Goal: Information Seeking & Learning: Learn about a topic

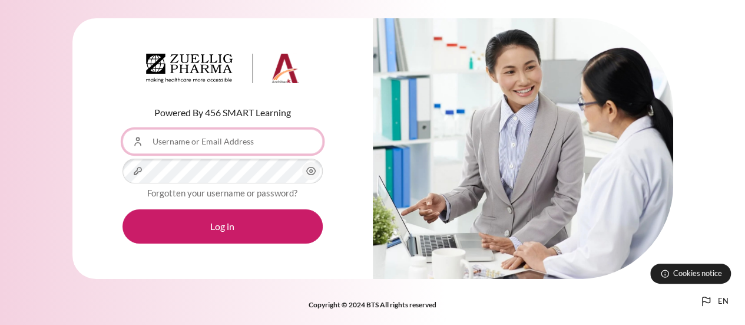
click at [196, 145] on input "Username or Email Address" at bounding box center [223, 141] width 200 height 25
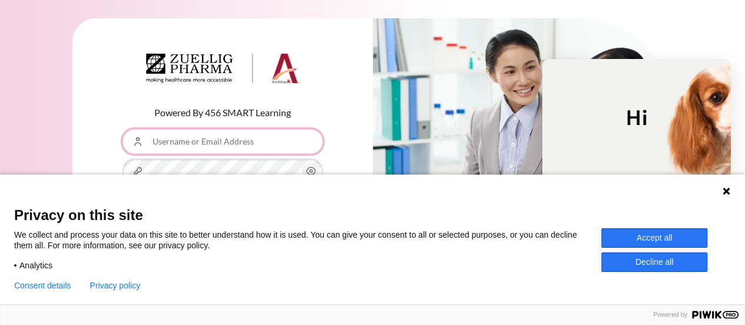
type input "[EMAIL_ADDRESS][DOMAIN_NAME]"
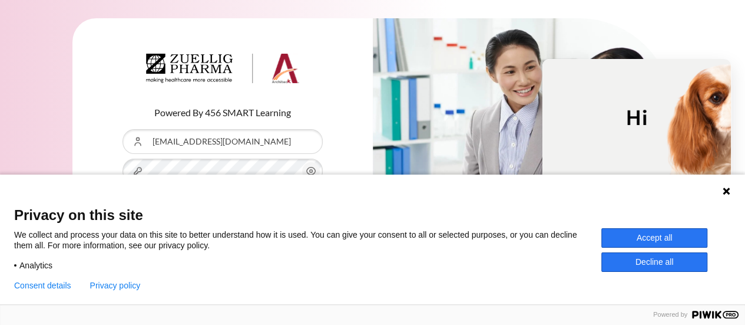
click at [650, 236] on button "Accept all" at bounding box center [654, 237] width 106 height 19
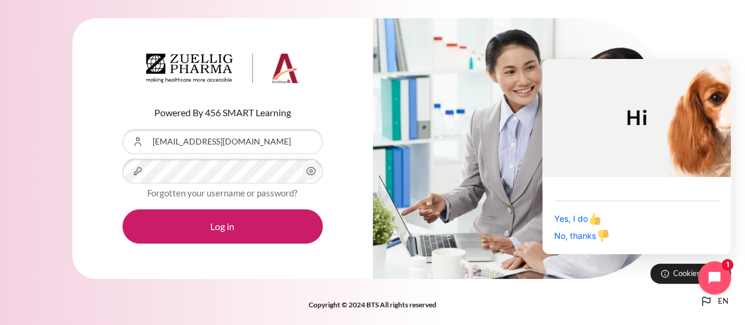
click at [312, 167] on icon "Content" at bounding box center [311, 171] width 14 height 14
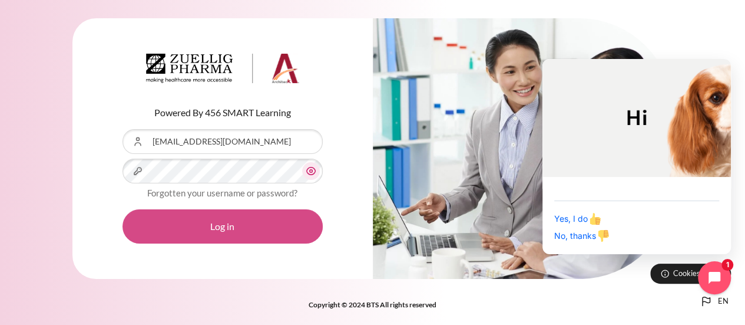
click at [252, 219] on button "Log in" at bounding box center [223, 226] width 200 height 34
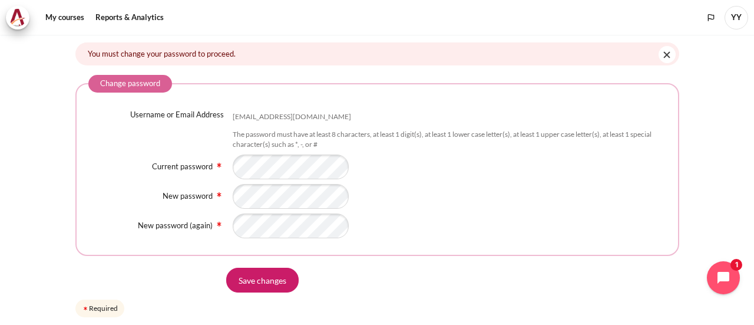
scroll to position [64, 0]
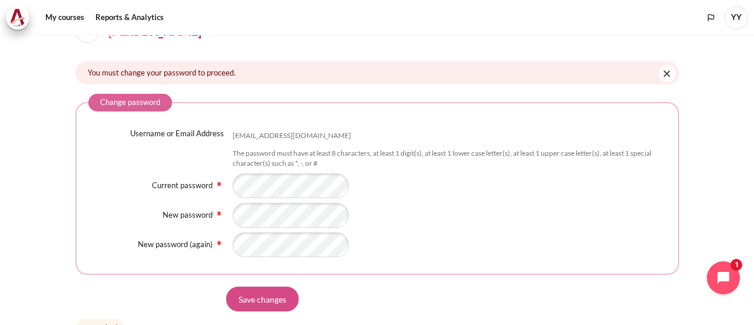
click at [256, 301] on input "Save changes" at bounding box center [262, 298] width 72 height 25
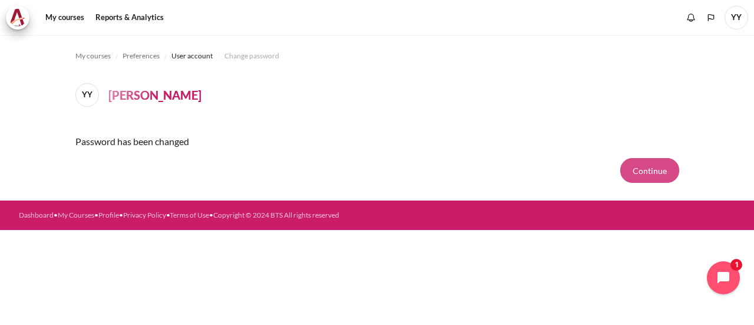
click at [648, 171] on button "Continue" at bounding box center [649, 170] width 59 height 25
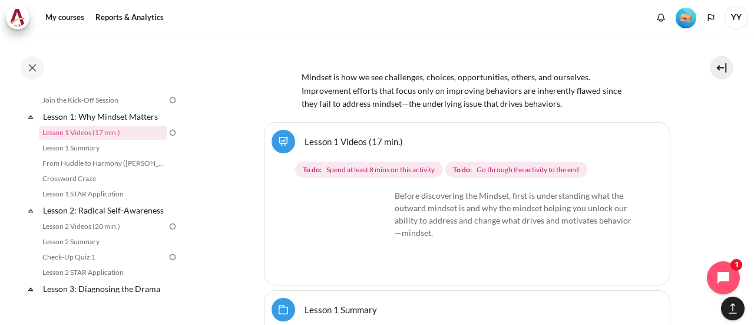
scroll to position [1506, 0]
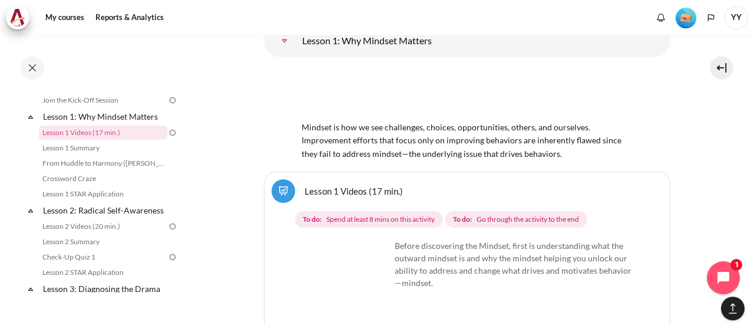
click at [366, 251] on img "Content" at bounding box center [346, 283] width 88 height 88
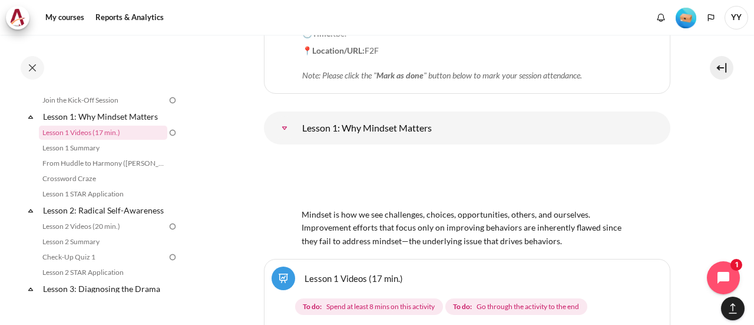
scroll to position [1447, 0]
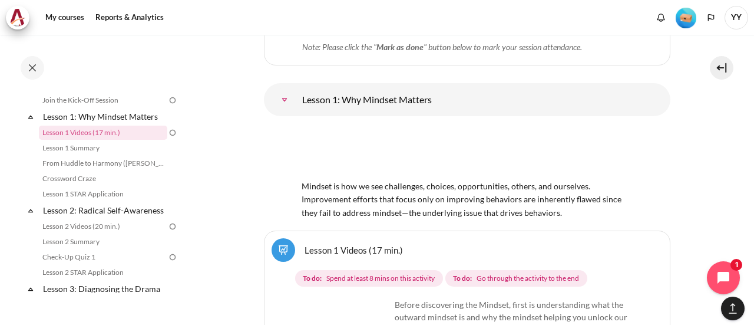
click at [305, 244] on link "Lesson 1 Videos (17 min.)" at bounding box center [354, 249] width 98 height 11
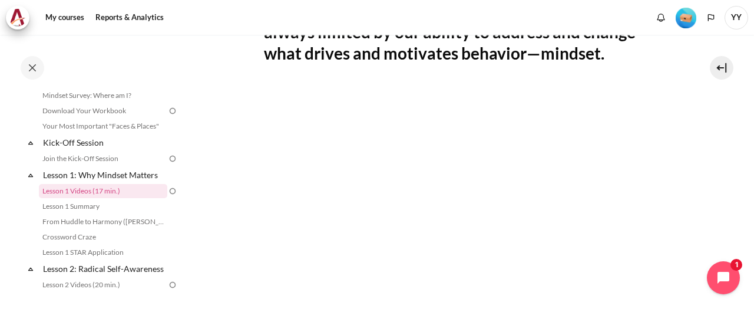
scroll to position [284, 0]
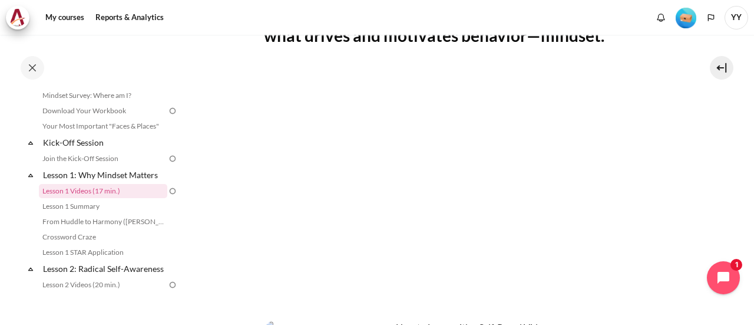
click at [684, 220] on section "My courses ID B1 Lesson 1: Why Mindset Matters Lesson 1 Videos (17 min.) Lesson…" at bounding box center [466, 168] width 557 height 835
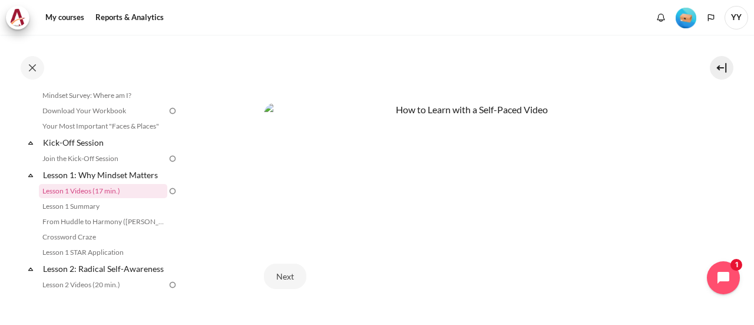
scroll to position [520, 0]
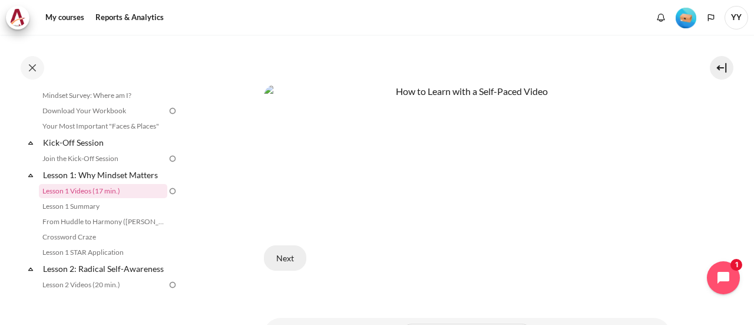
click at [282, 250] on button "Next" at bounding box center [285, 257] width 42 height 25
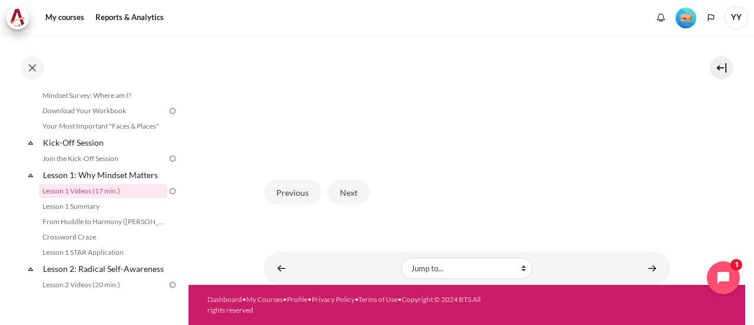
scroll to position [397, 0]
click at [352, 197] on button "Next" at bounding box center [348, 192] width 42 height 25
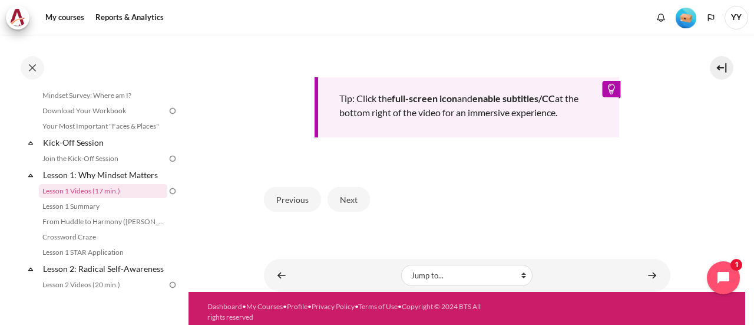
scroll to position [577, 0]
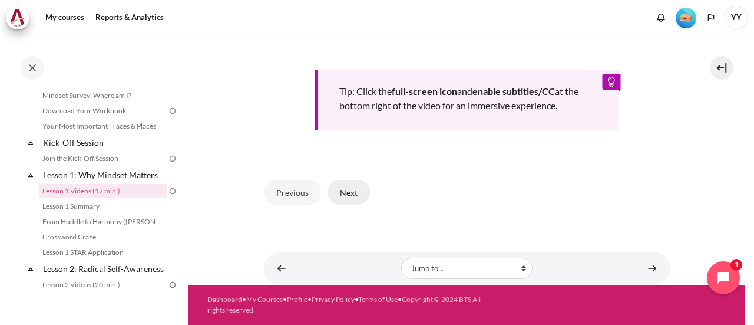
click at [350, 191] on button "Next" at bounding box center [348, 192] width 42 height 25
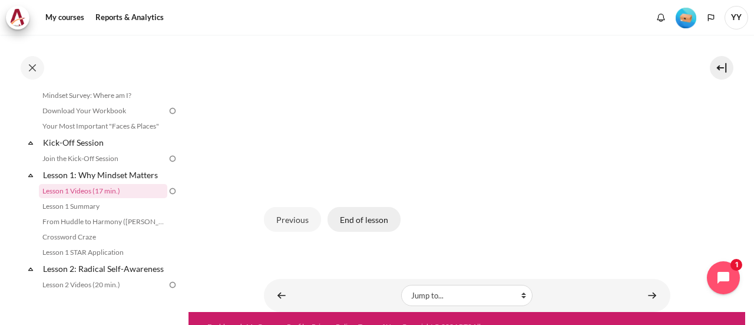
scroll to position [397, 0]
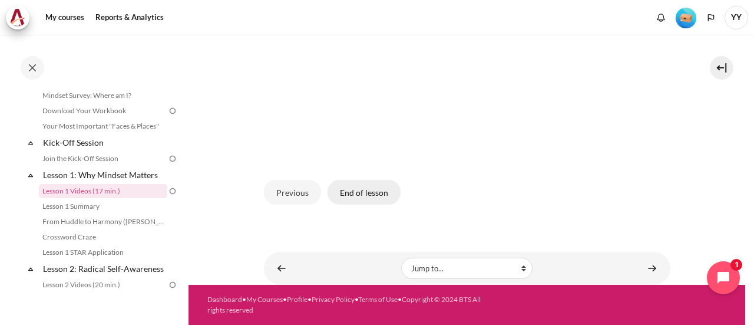
click at [371, 196] on button "End of lesson" at bounding box center [363, 192] width 73 height 25
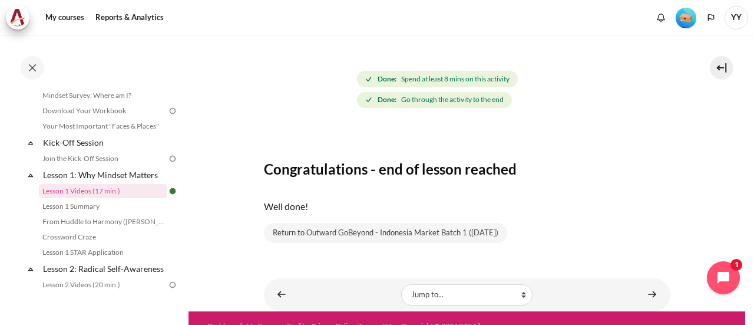
scroll to position [153, 0]
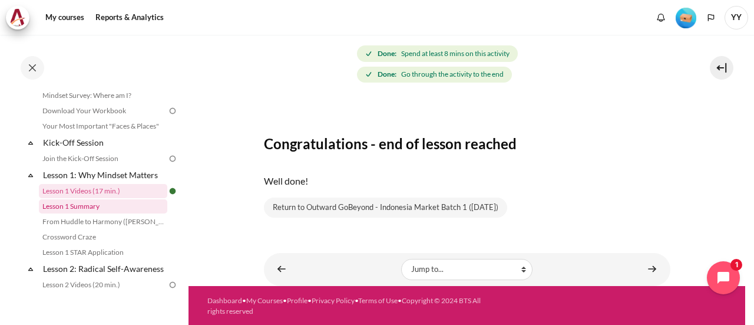
click at [96, 208] on link "Lesson 1 Summary" at bounding box center [103, 206] width 128 height 14
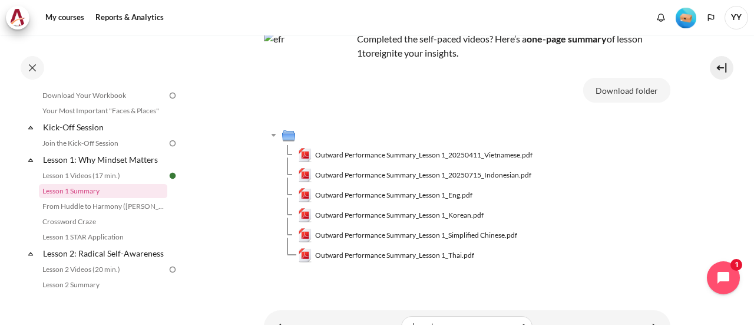
scroll to position [59, 0]
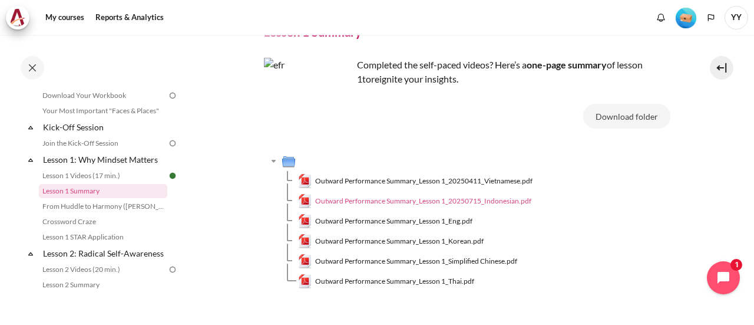
click at [409, 200] on span "Outward Performance Summary_Lesson 1_20250715_Indonesian.pdf" at bounding box center [423, 201] width 216 height 11
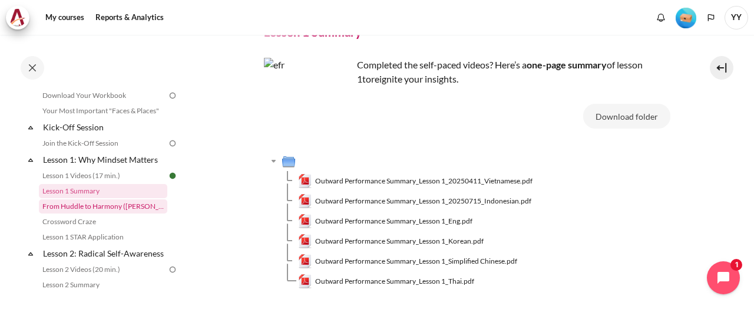
click at [100, 205] on link "From Huddle to Harmony ([PERSON_NAME]'s Story)" at bounding box center [103, 206] width 128 height 14
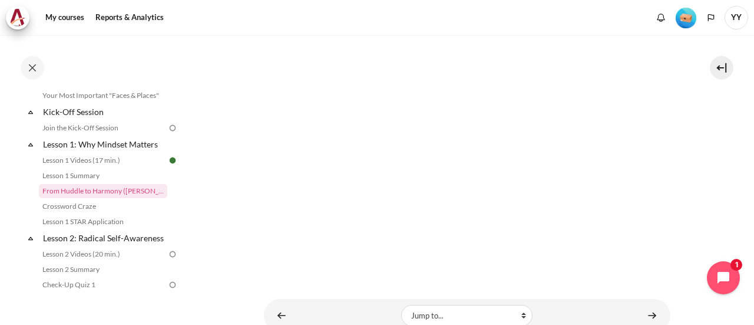
scroll to position [177, 0]
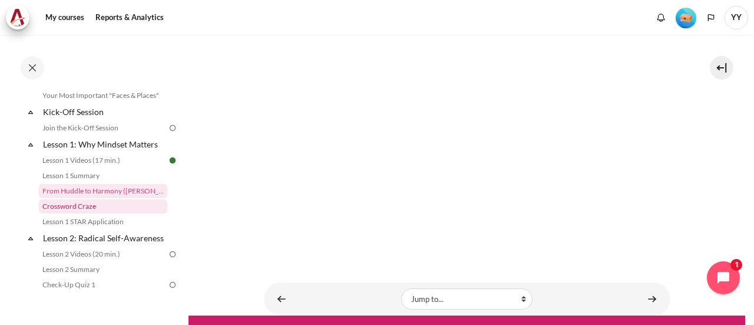
click at [87, 208] on link "Crossword Craze" at bounding box center [103, 206] width 128 height 14
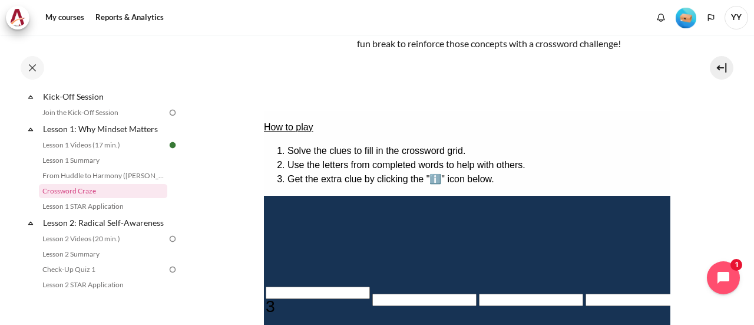
scroll to position [118, 0]
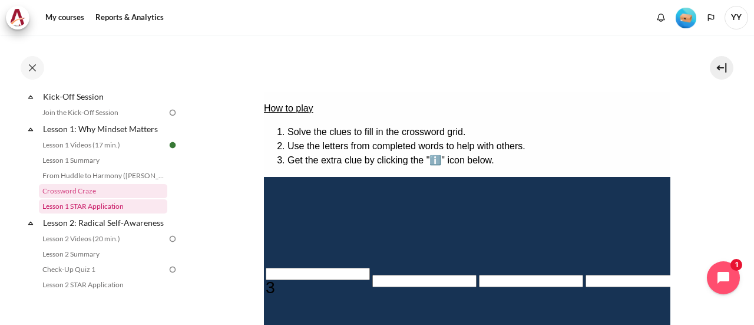
click at [91, 210] on link "Lesson 1 STAR Application" at bounding box center [103, 206] width 128 height 14
